Goal: Use online tool/utility: Utilize a website feature to perform a specific function

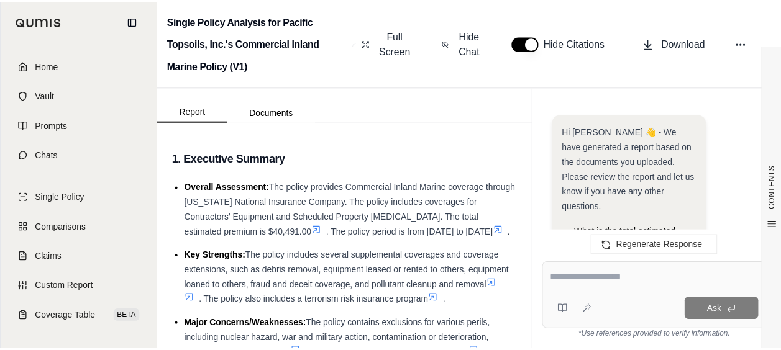
scroll to position [2752, 0]
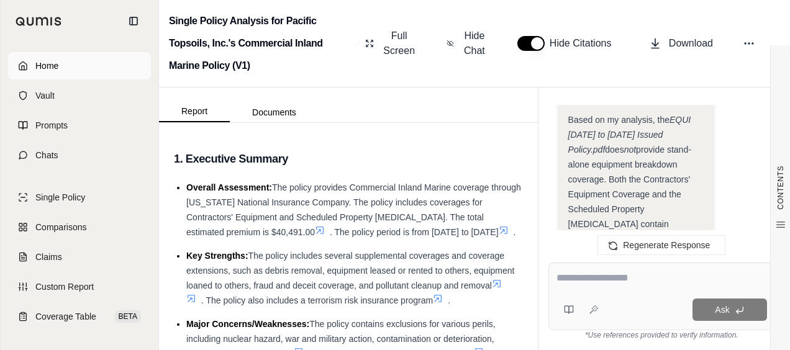
click at [39, 78] on link "Home" at bounding box center [79, 65] width 143 height 27
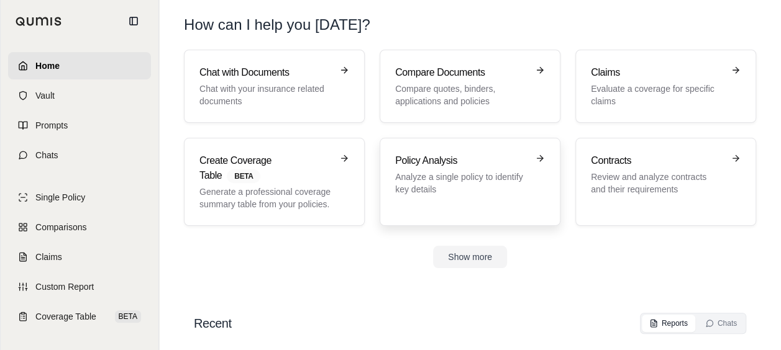
click at [448, 165] on h3 "Policy Analysis" at bounding box center [461, 160] width 132 height 15
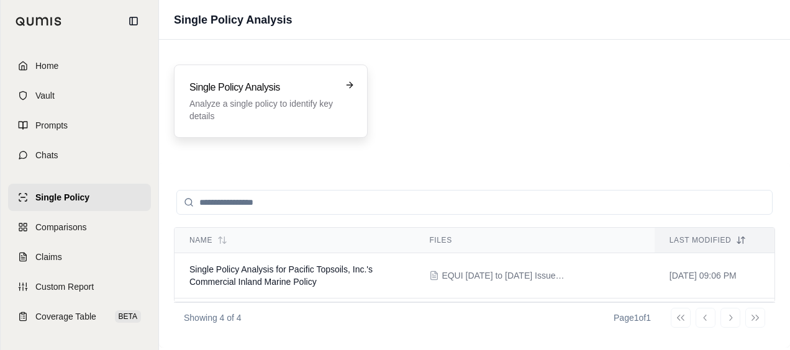
click at [306, 97] on div "Single Policy Analysis Analyze a single policy to identify key details" at bounding box center [261, 101] width 145 height 42
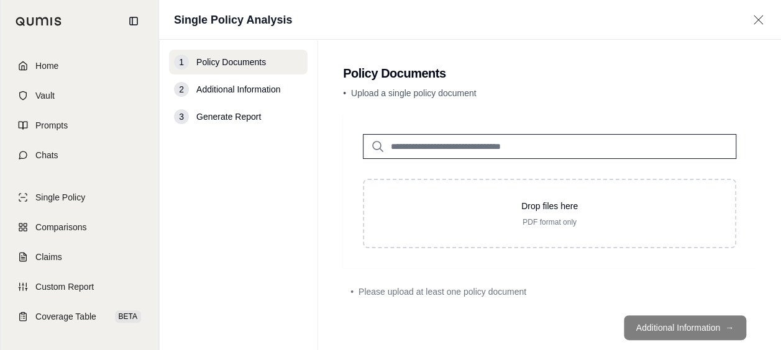
click at [304, 97] on div "2 Additional Information" at bounding box center [238, 89] width 139 height 25
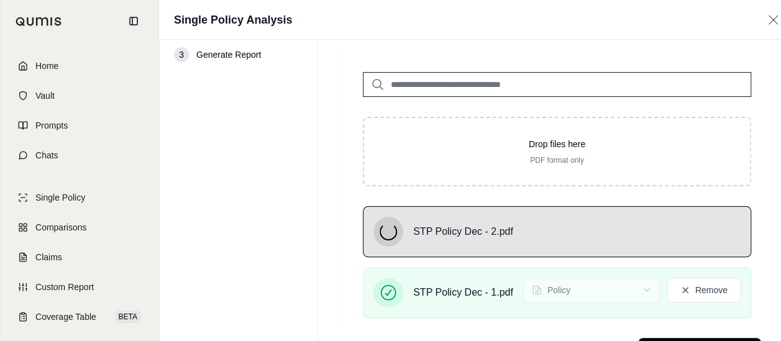
scroll to position [118, 0]
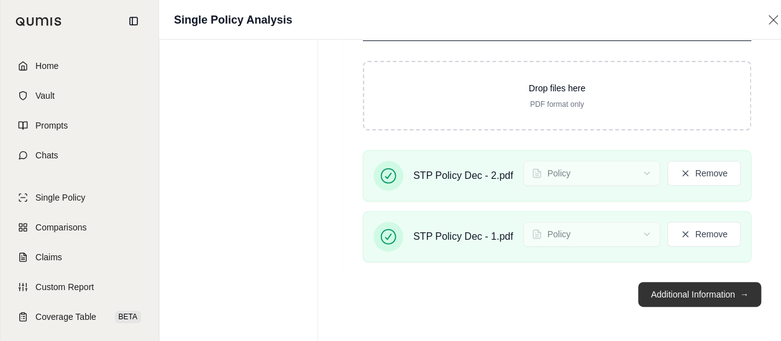
click at [672, 290] on button "Additional Information →" at bounding box center [699, 294] width 122 height 25
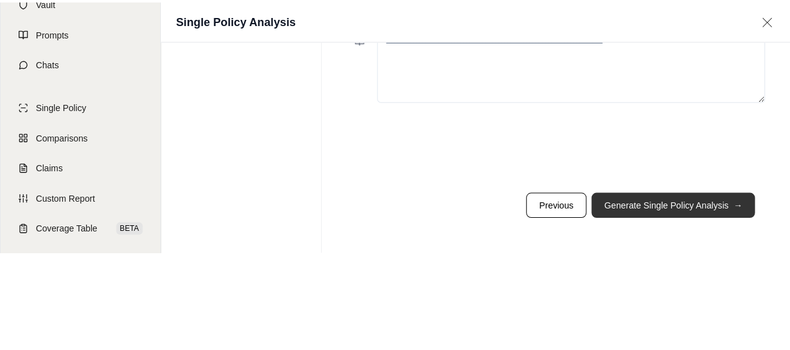
scroll to position [0, 0]
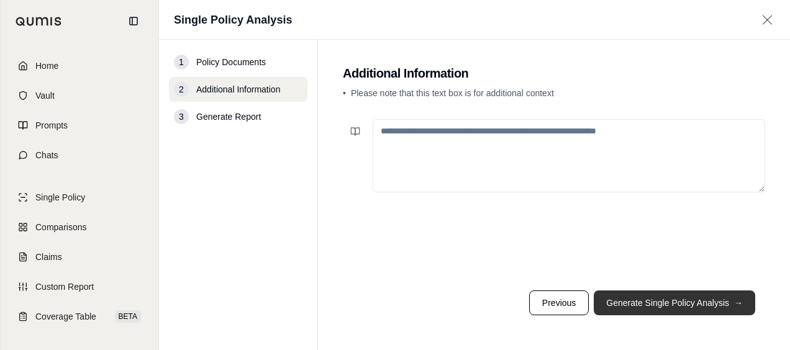
click at [663, 300] on button "Generate Single Policy Analysis →" at bounding box center [674, 303] width 161 height 25
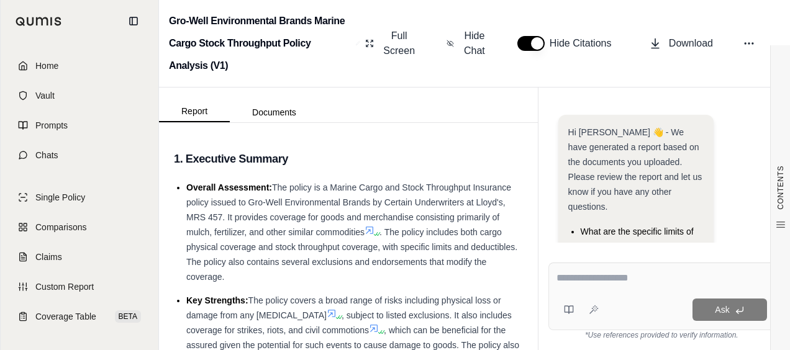
scroll to position [93, 0]
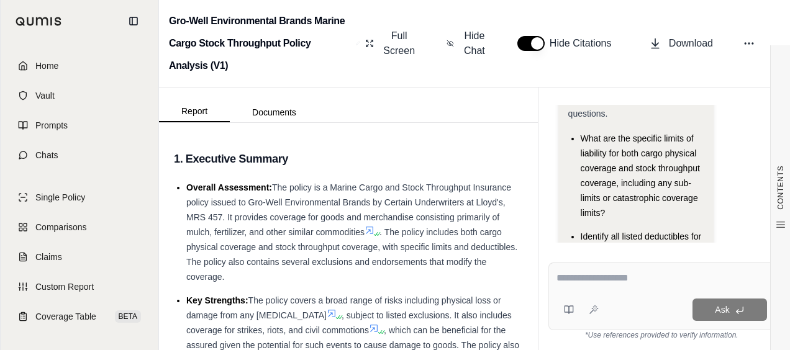
click at [648, 279] on textarea at bounding box center [662, 278] width 211 height 15
type textarea "*"
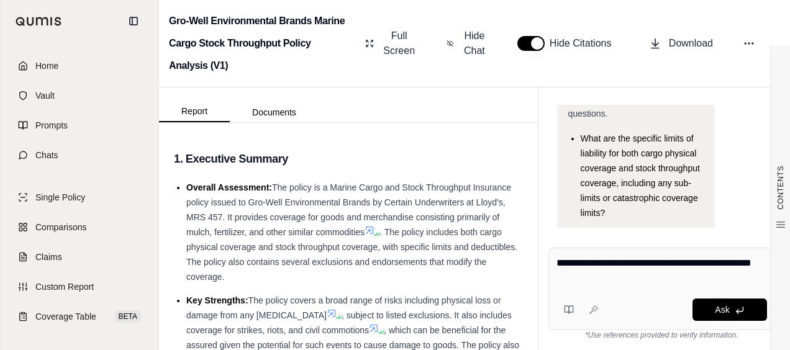
type textarea "**********"
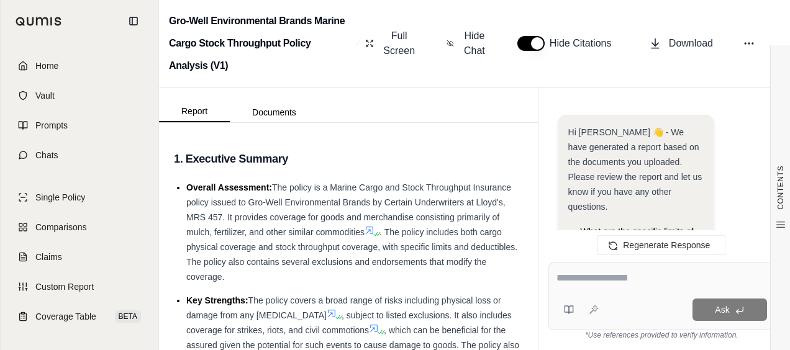
scroll to position [2626, 0]
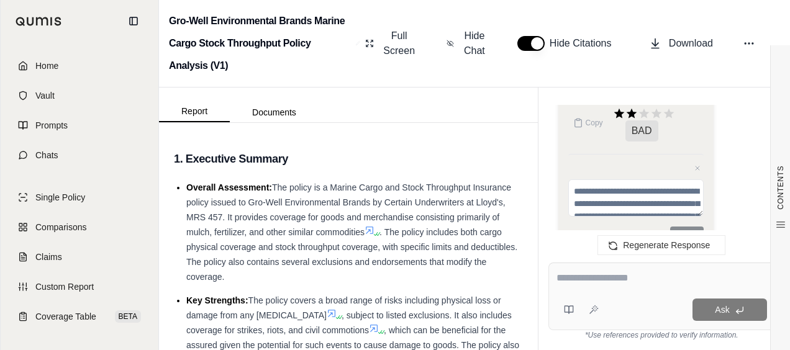
click at [561, 277] on textarea at bounding box center [662, 278] width 211 height 15
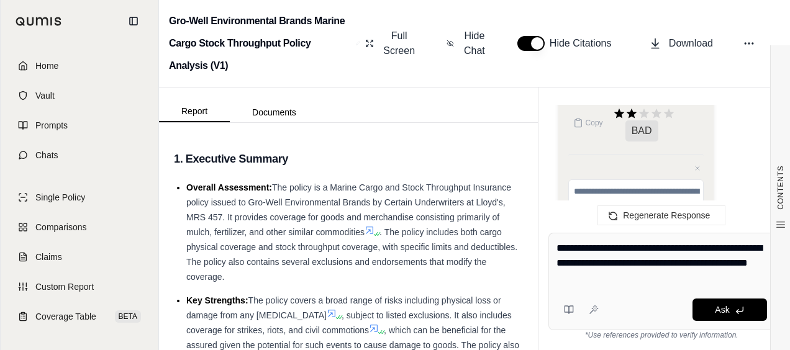
type textarea "**********"
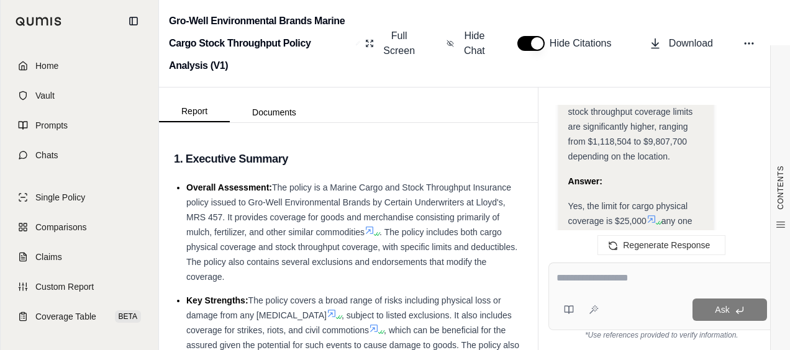
scroll to position [3985, 0]
